Goal: Task Accomplishment & Management: Manage account settings

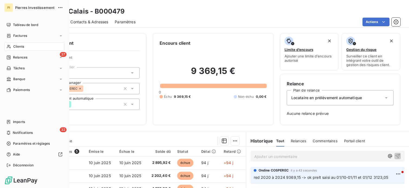
click at [21, 47] on span "Clients" at bounding box center [18, 46] width 11 height 5
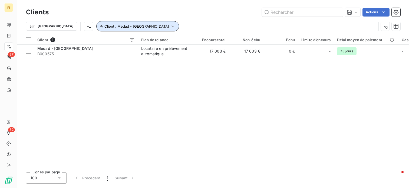
click at [170, 26] on icon "button" at bounding box center [172, 26] width 5 height 5
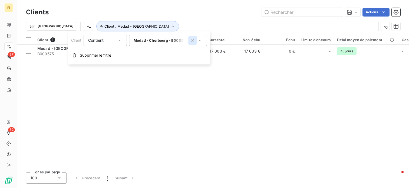
click at [192, 40] on icon "button" at bounding box center [192, 40] width 5 height 5
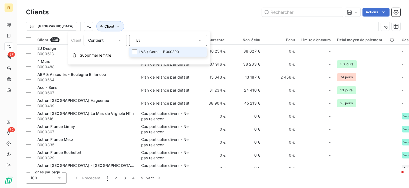
type input "lvs"
click at [166, 51] on li "LVS / Corail - B000390" at bounding box center [168, 51] width 78 height 9
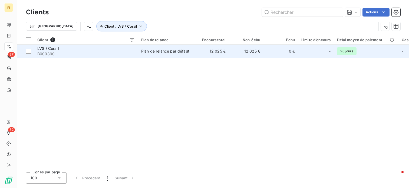
click at [264, 47] on td "0 €" at bounding box center [281, 51] width 35 height 13
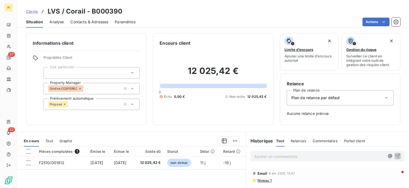
click at [78, 24] on span "Contacts & Adresses" at bounding box center [89, 21] width 38 height 5
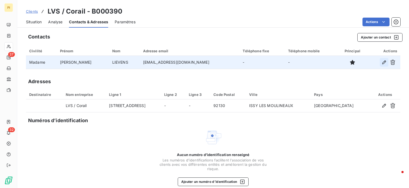
click at [382, 62] on icon "button" at bounding box center [384, 62] width 5 height 5
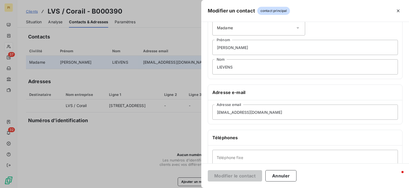
scroll to position [54, 0]
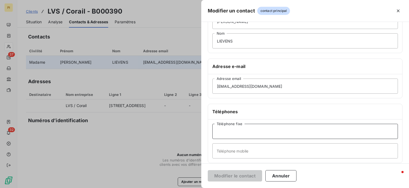
click at [235, 133] on input "Téléphone fixe" at bounding box center [305, 131] width 186 height 15
paste input "06 20 95 74 85 / 01 41 08 84 63"
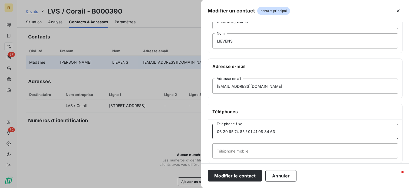
drag, startPoint x: 247, startPoint y: 130, endPoint x: 161, endPoint y: 123, distance: 86.3
click at [162, 188] on div "Modifier un contact contact principal Informations générales Civilité Madame [P…" at bounding box center [204, 188] width 409 height 0
type input "01 41 08 84 63"
click at [235, 150] on input "Téléphone mobile" at bounding box center [305, 150] width 186 height 15
paste input "06 20 95 74 85 /"
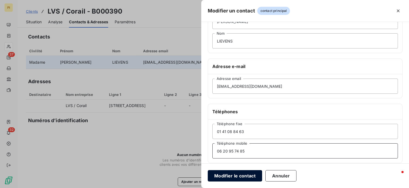
type input "06 20 95 74 85"
click at [248, 178] on button "Modifier le contact" at bounding box center [235, 175] width 54 height 11
